Goal: Information Seeking & Learning: Understand process/instructions

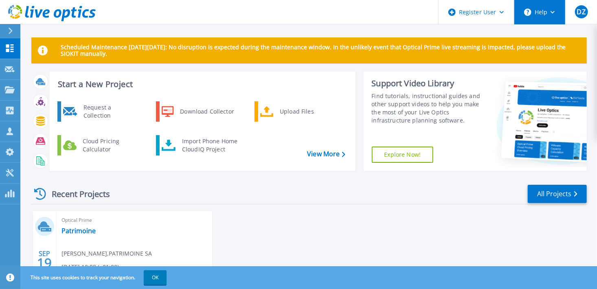
click at [524, 11] on button "Help" at bounding box center [540, 12] width 51 height 24
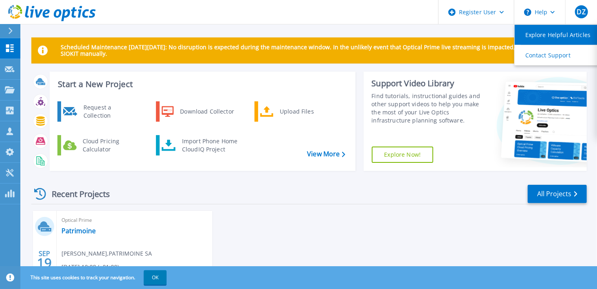
click at [541, 34] on link "Explore Helpful Articles" at bounding box center [560, 35] width 91 height 20
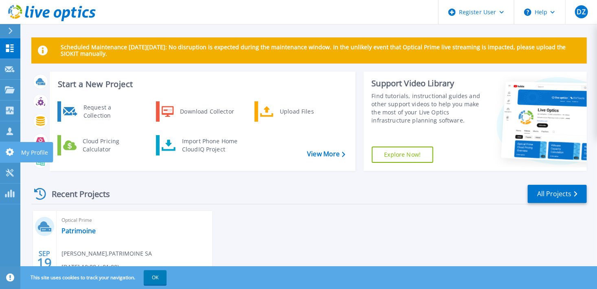
click at [6, 152] on icon at bounding box center [10, 152] width 8 height 8
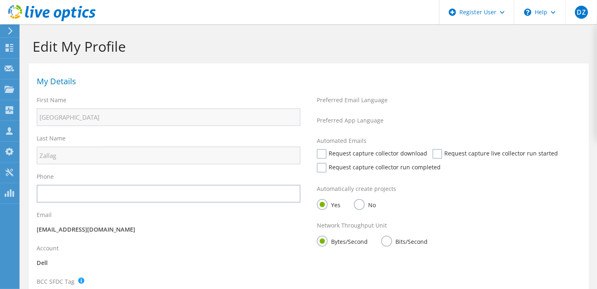
click at [9, 174] on icon at bounding box center [9, 173] width 10 height 8
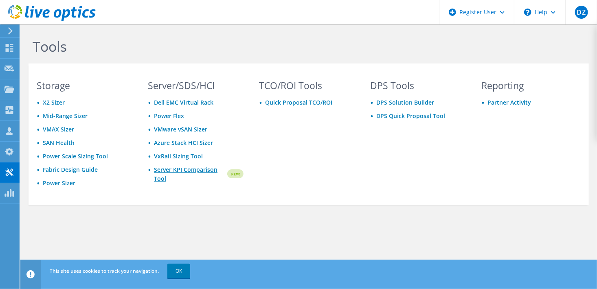
click at [173, 172] on link "Server KPI Comparison Tool" at bounding box center [190, 174] width 72 height 18
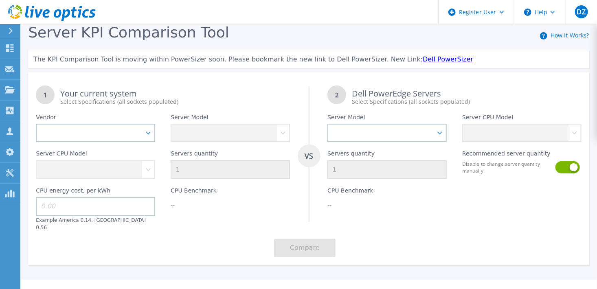
click at [567, 34] on link "How It Works?" at bounding box center [570, 35] width 39 height 8
click at [544, 15] on button "Help" at bounding box center [540, 12] width 51 height 24
click at [443, 42] on div "Server KPI Comparison Tool How It Works?" at bounding box center [309, 34] width 562 height 20
